Goal: Understand process/instructions

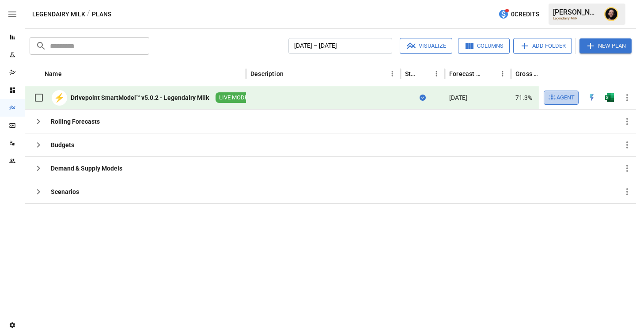
click at [560, 95] on span "Agent" at bounding box center [565, 98] width 18 height 10
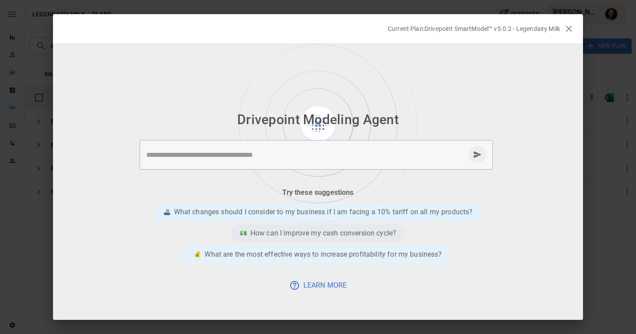
click at [288, 232] on p "How can I improve my cash conversion cycle?" at bounding box center [323, 233] width 146 height 11
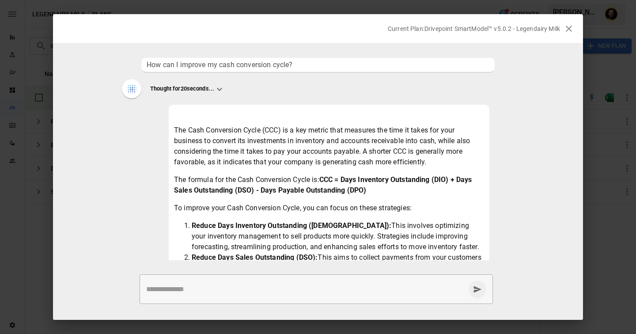
scroll to position [165, 0]
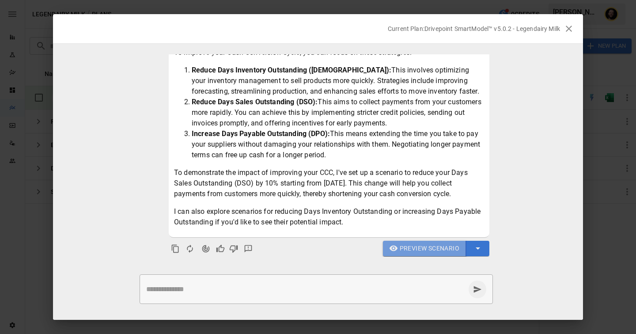
click at [423, 248] on span "Preview Scenario" at bounding box center [429, 248] width 60 height 11
click at [426, 249] on span "Preview Scenario" at bounding box center [429, 248] width 60 height 11
click at [566, 28] on icon "button" at bounding box center [568, 28] width 11 height 11
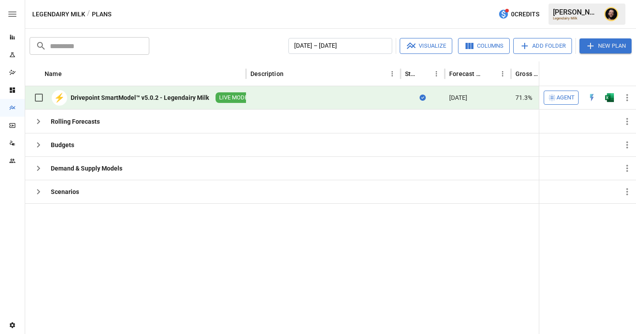
click at [568, 101] on span "Agent" at bounding box center [565, 98] width 18 height 10
click at [564, 98] on span "Agent" at bounding box center [565, 98] width 18 height 10
click at [553, 94] on icon "button" at bounding box center [551, 97] width 9 height 9
